Goal: Task Accomplishment & Management: Use online tool/utility

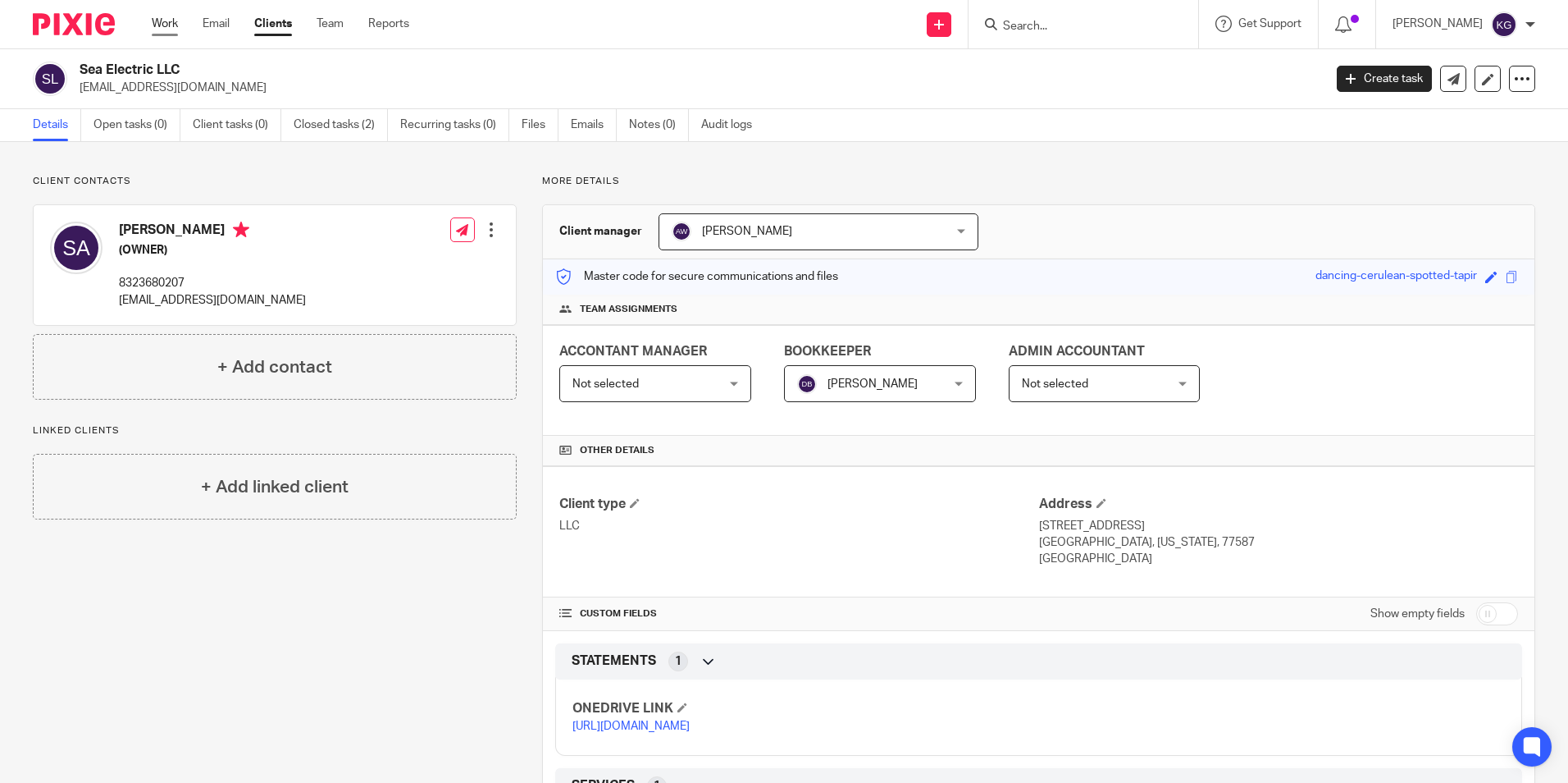
click at [156, 26] on link "Work" at bounding box center [164, 24] width 26 height 16
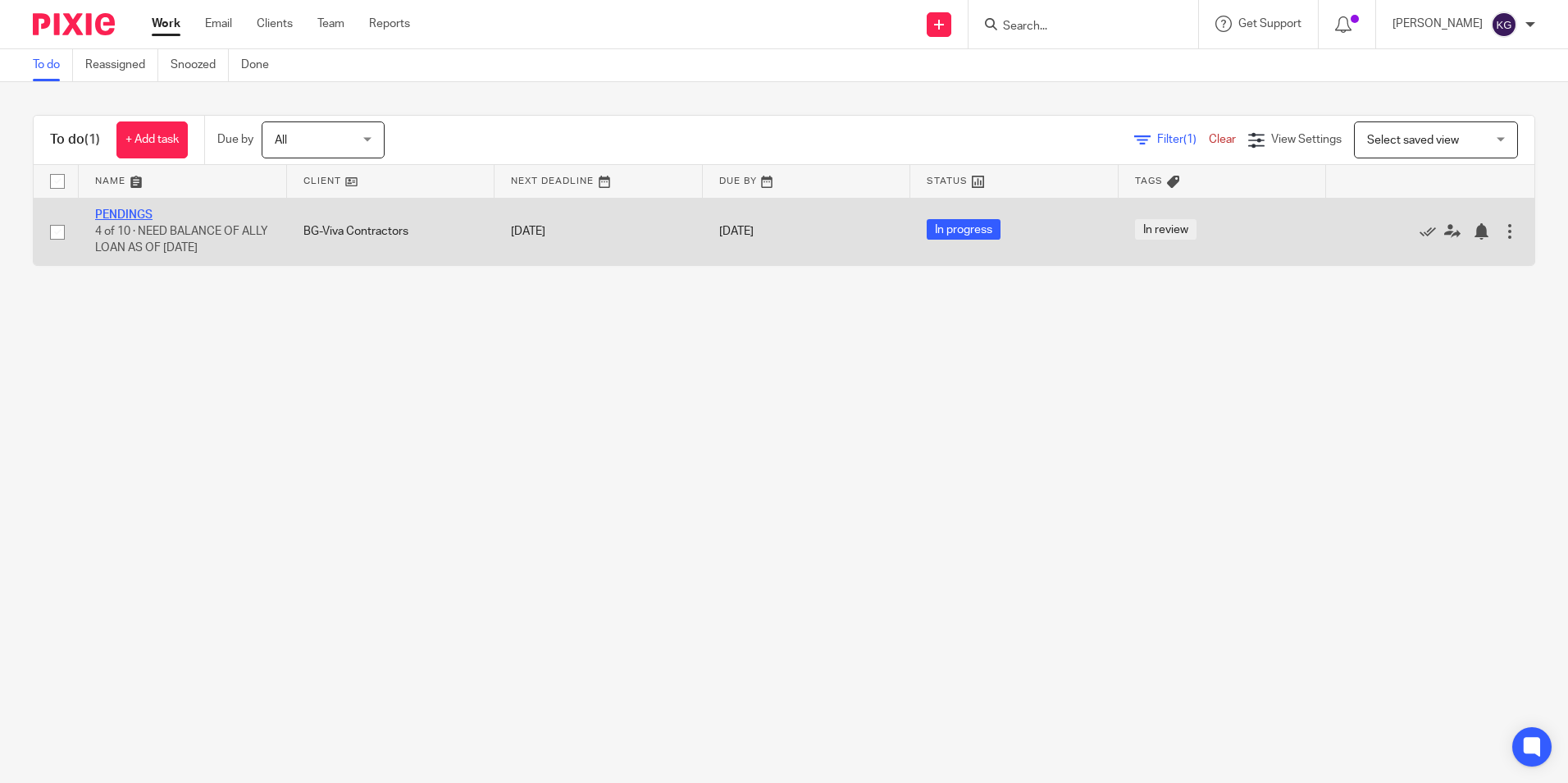
click at [139, 213] on link "PENDINGS" at bounding box center [124, 215] width 57 height 12
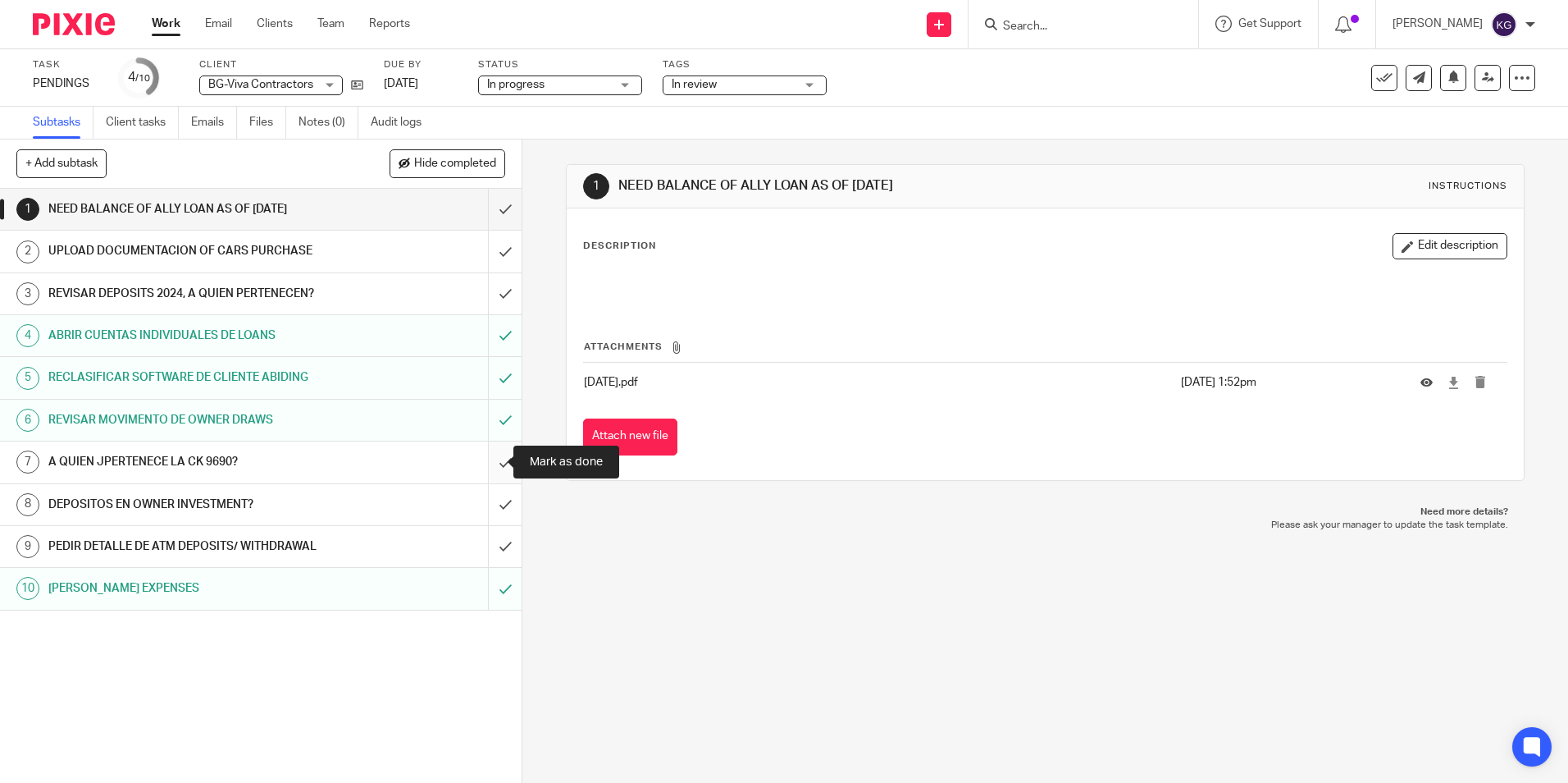
click at [490, 461] on input "submit" at bounding box center [261, 462] width 522 height 41
click at [103, 505] on h1 "DEPOSITOS EN OWNER INVESTMENT?" at bounding box center [189, 505] width 282 height 25
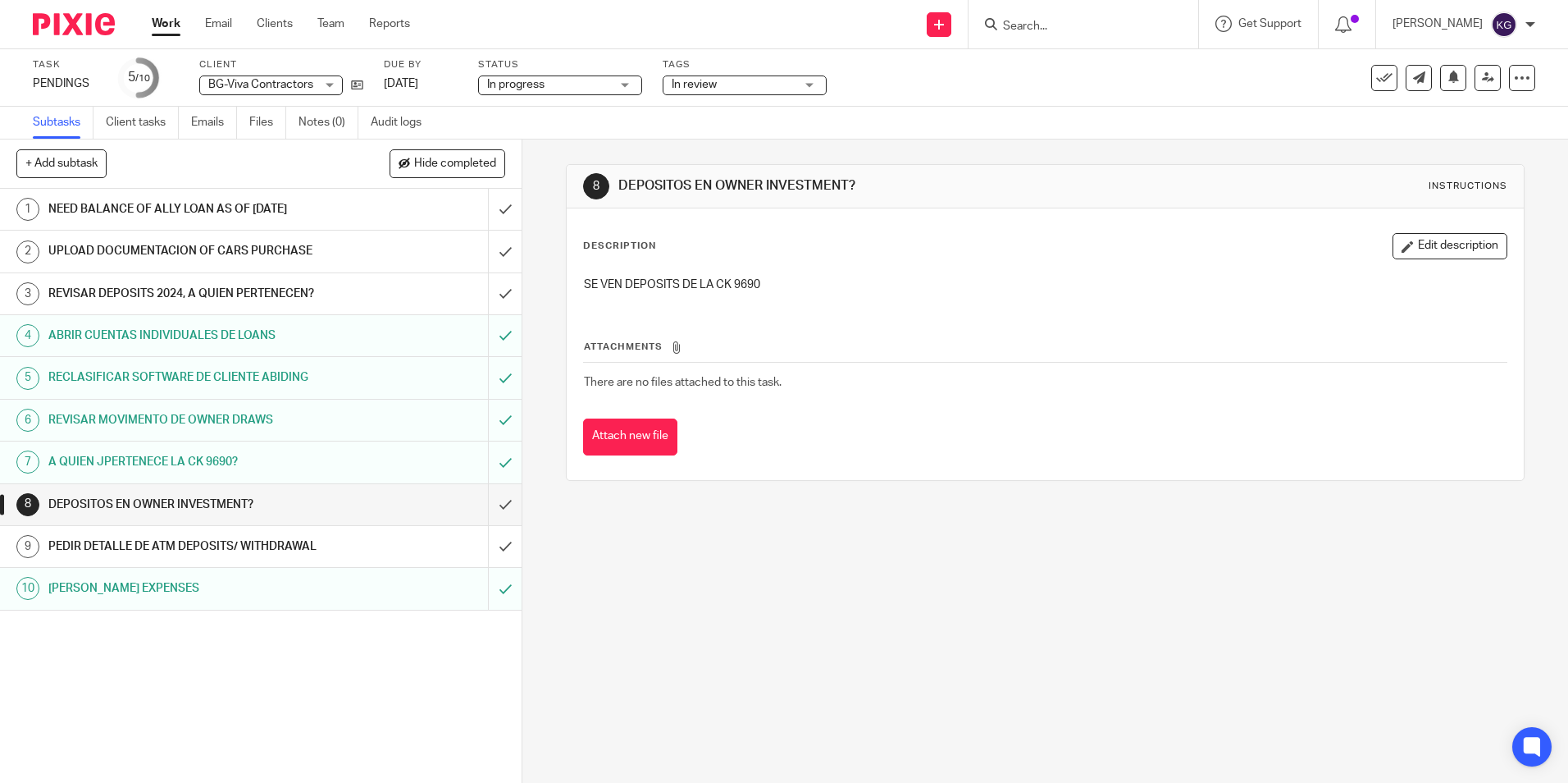
click at [221, 547] on h1 "PEDIR DETALLE DE ATM DEPOSITS/ WITHDRAWAL" at bounding box center [189, 547] width 282 height 25
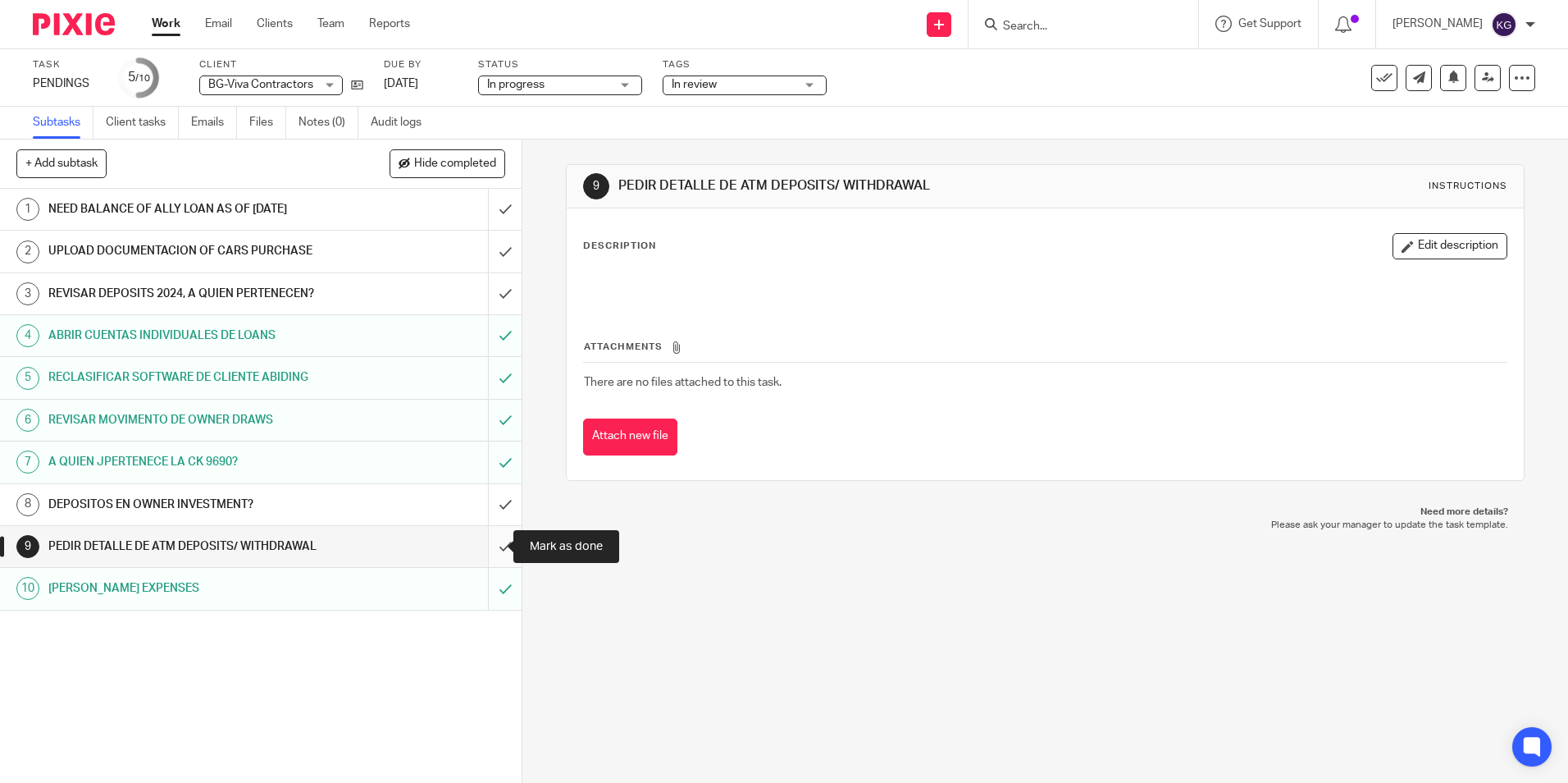
click at [494, 542] on input "submit" at bounding box center [261, 546] width 522 height 41
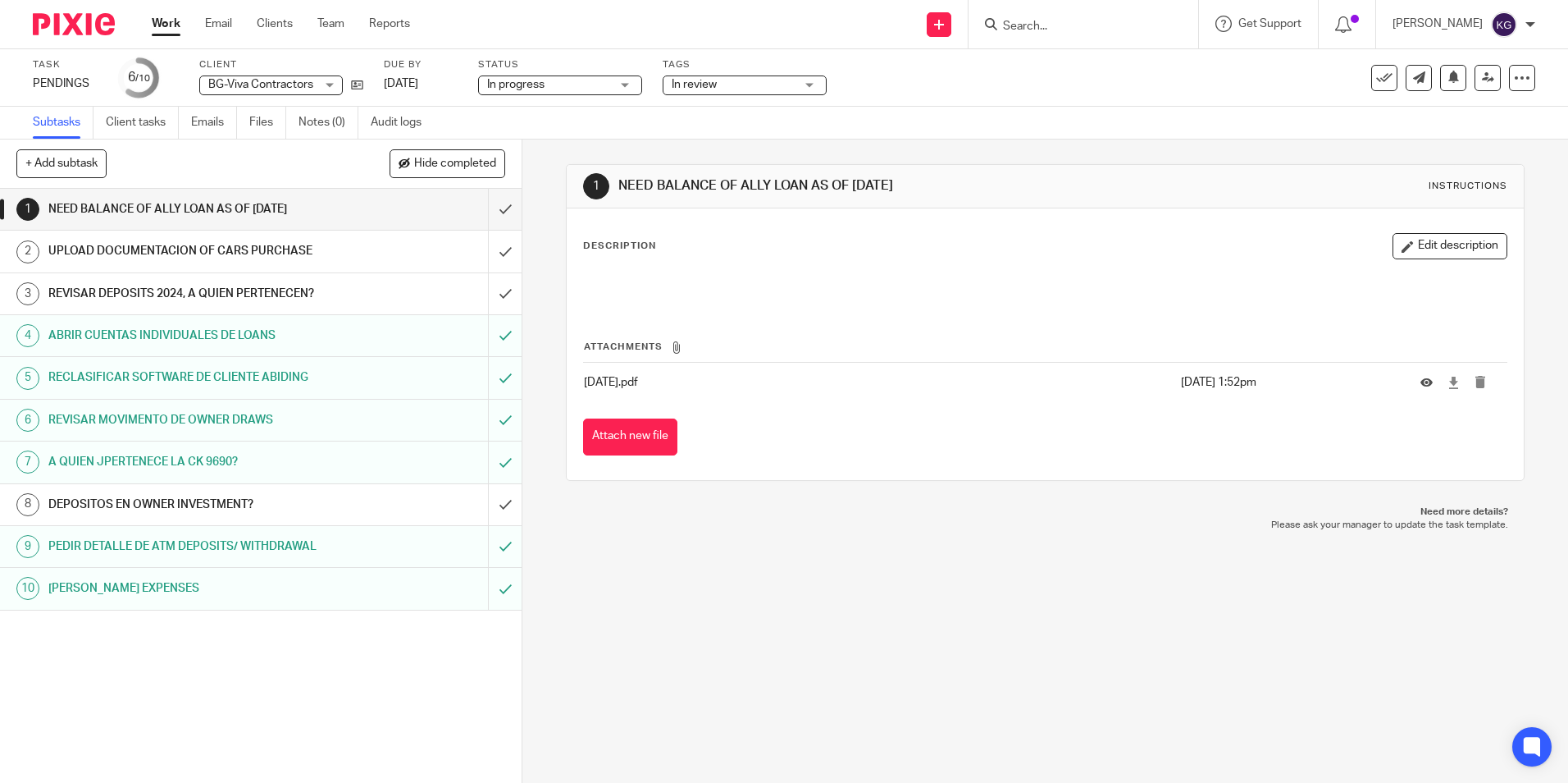
click at [269, 299] on h1 "REVISAR DEPOSITS 2024, A QUIEN PERTENECEN?" at bounding box center [189, 294] width 282 height 25
click at [307, 260] on h1 "UPLOAD DOCUMENTACION OF CARS PURCHASE" at bounding box center [189, 251] width 282 height 25
click at [338, 220] on div "NEED BALANCE OF ALLY LOAN AS OF [DATE]" at bounding box center [260, 209] width 424 height 25
